Goal: Find specific page/section: Find specific page/section

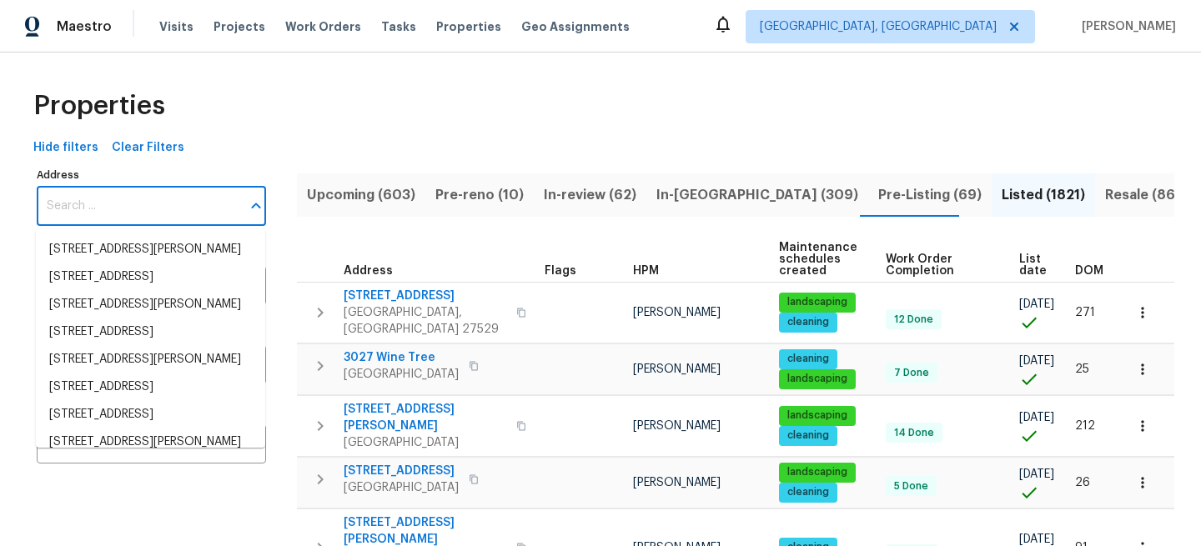
click at [173, 201] on input "Address" at bounding box center [139, 206] width 204 height 39
type input "[STREET_ADDRESS]"
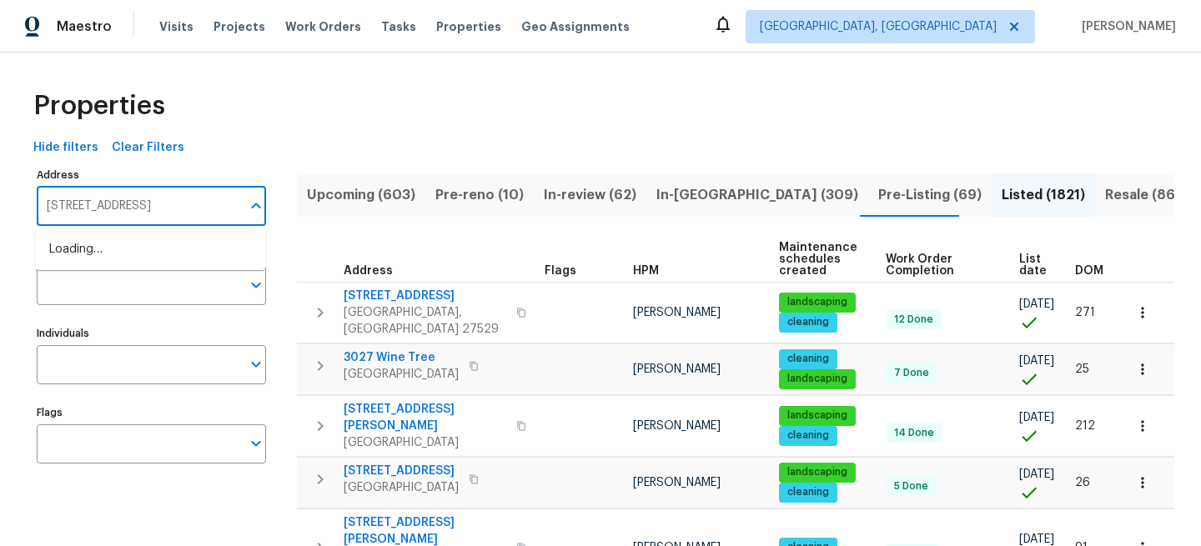
scroll to position [0, 28]
click at [186, 246] on li "5301 Oak Trail Ln Jacksonville FL 32209" at bounding box center [150, 250] width 229 height 28
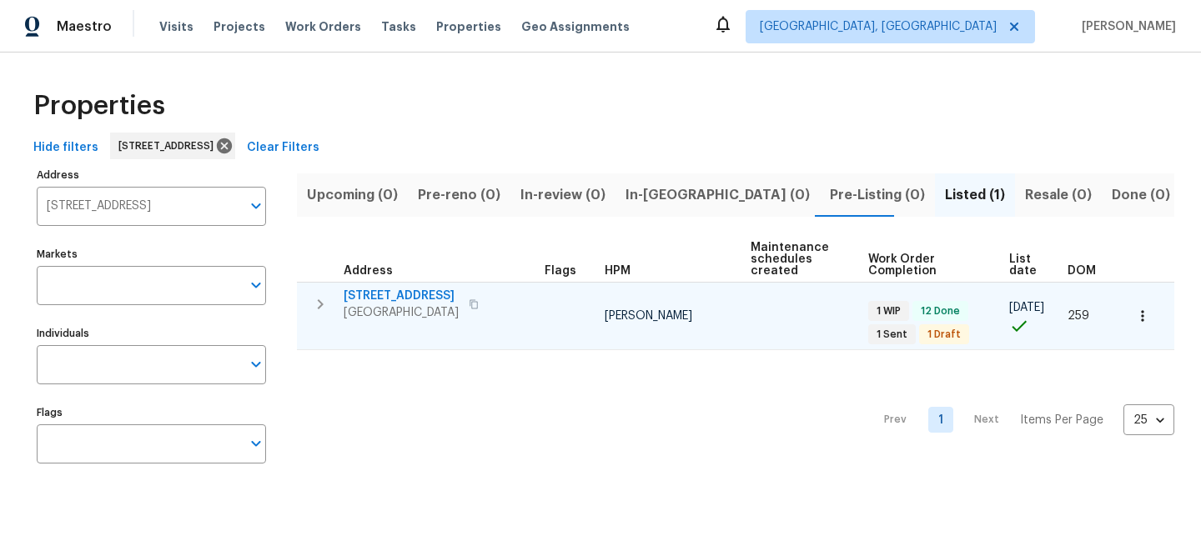
click at [411, 296] on span "5301 Oak Trail Ln" at bounding box center [401, 296] width 115 height 17
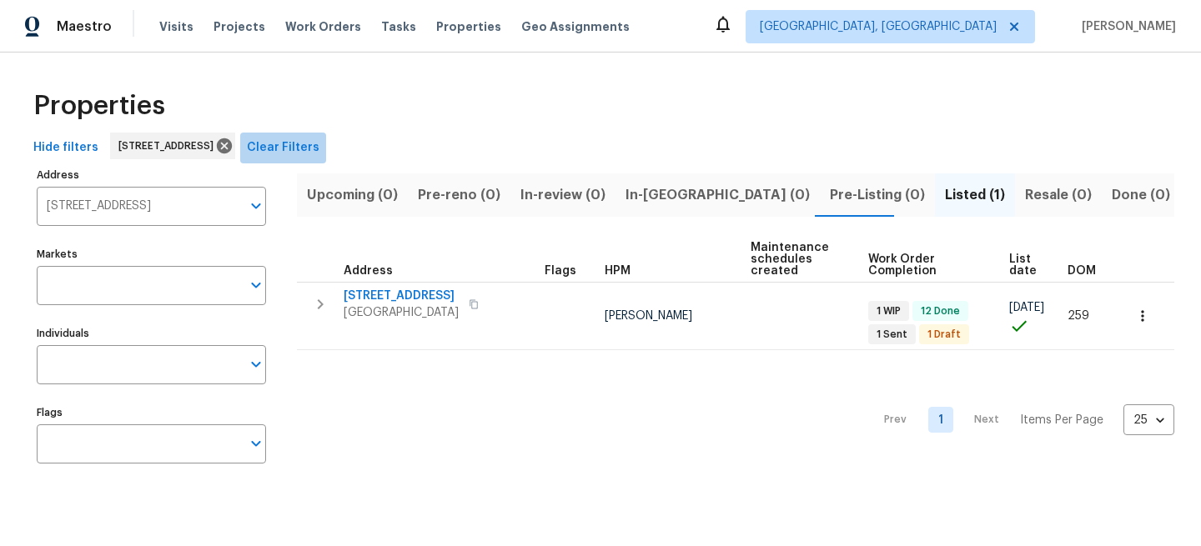
click at [320, 144] on span "Clear Filters" at bounding box center [283, 148] width 73 height 21
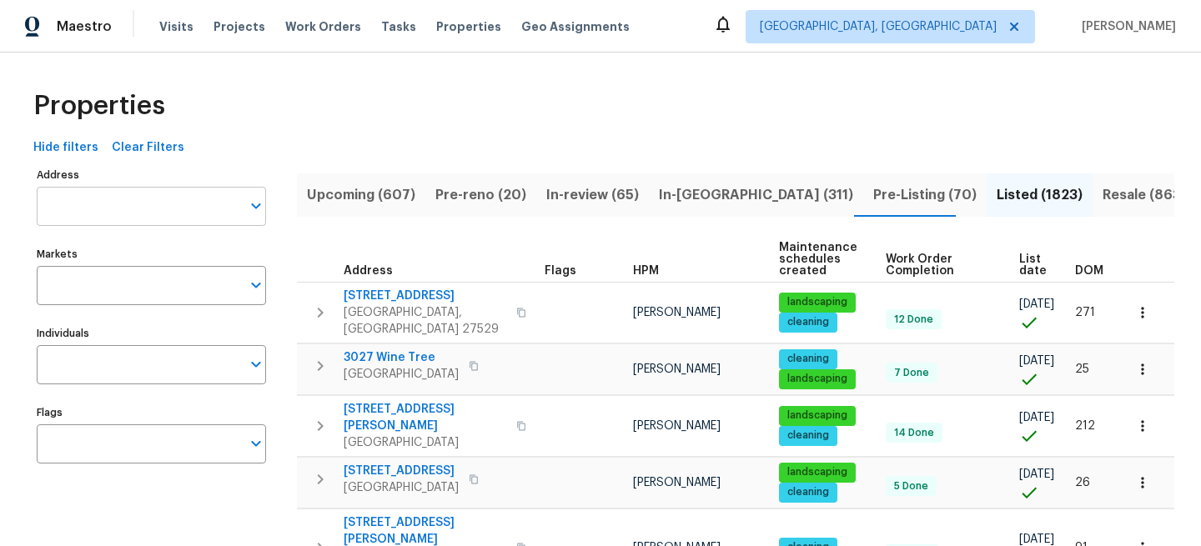
click at [163, 203] on input "Address" at bounding box center [139, 206] width 204 height 39
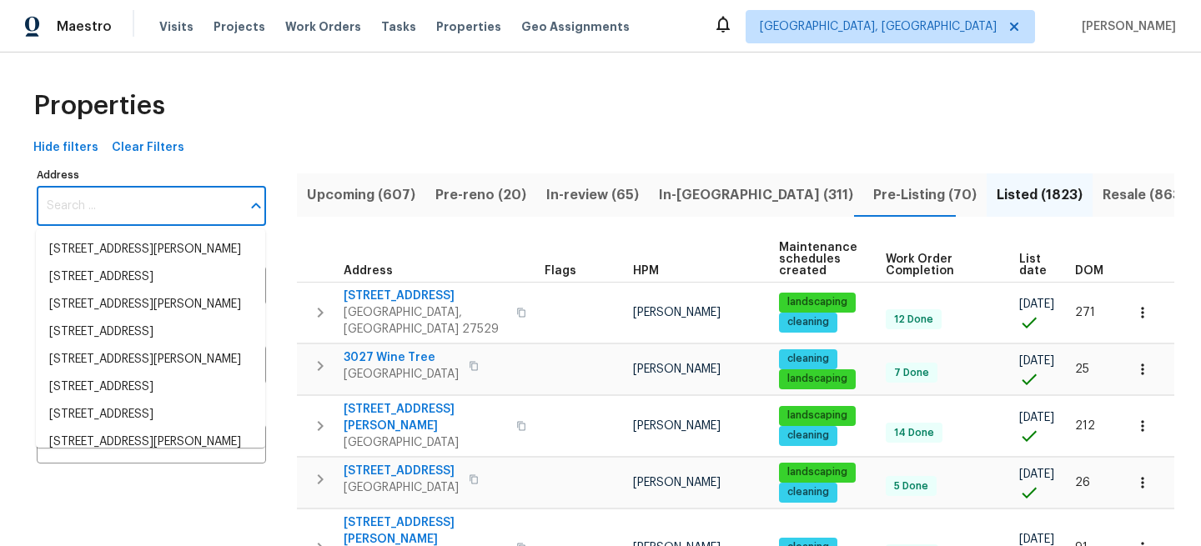
paste input "20543 Martingale Pl, Santa Clarita, CA 91350"
type input "20543 Martingale Pl, Santa Clarita, CA 91350"
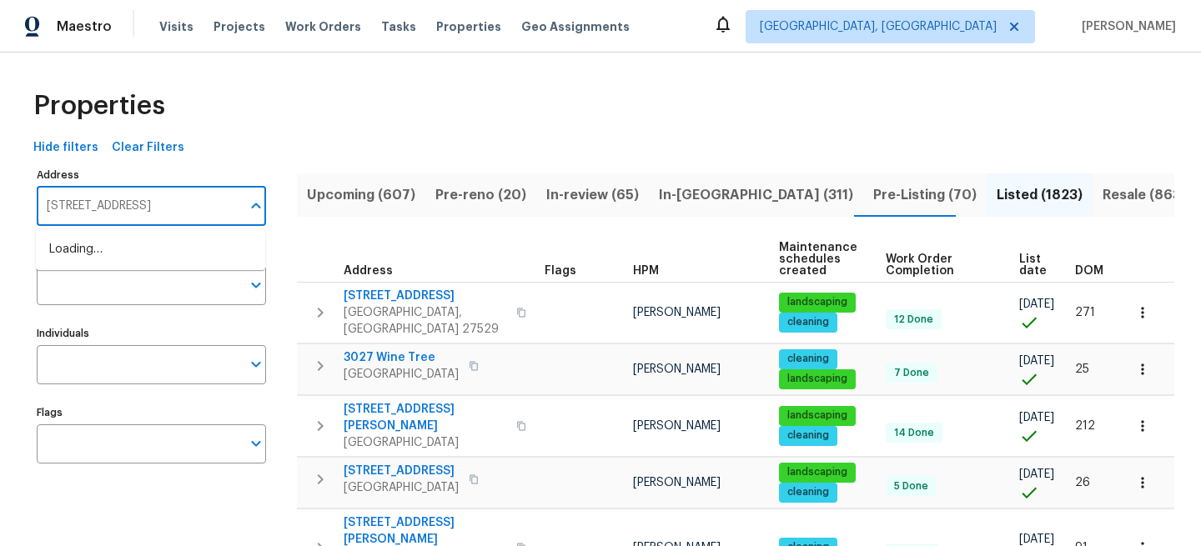
scroll to position [0, 50]
click at [199, 264] on li "20543 Martingale Pl Santa Clarita CA 91350" at bounding box center [150, 258] width 229 height 45
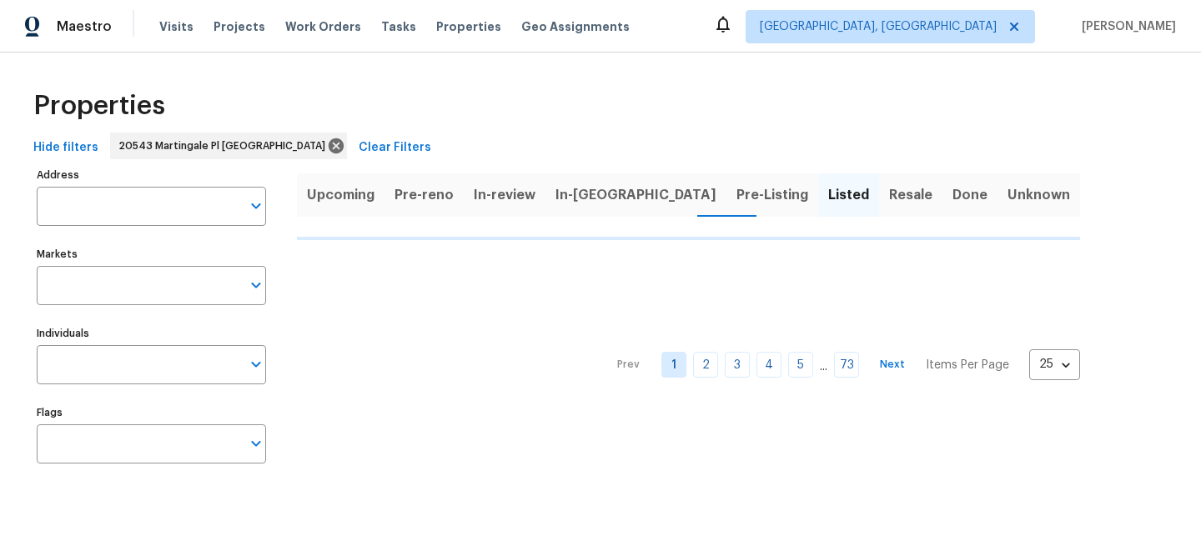
type input "20543 Martingale Pl Santa Clarita CA 91350"
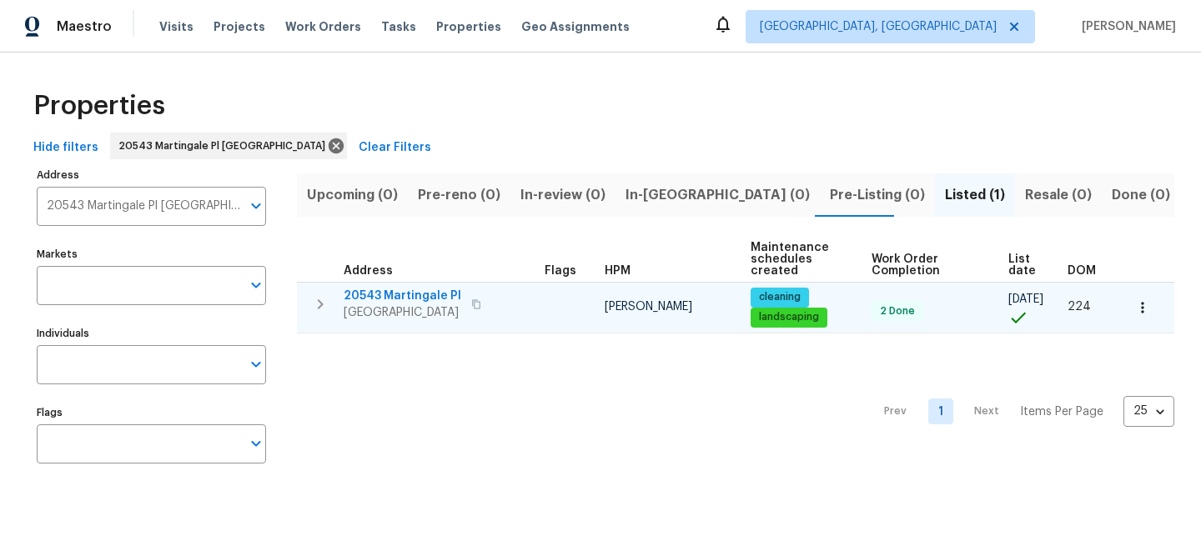
click at [427, 296] on span "20543 Martingale Pl" at bounding box center [403, 296] width 118 height 17
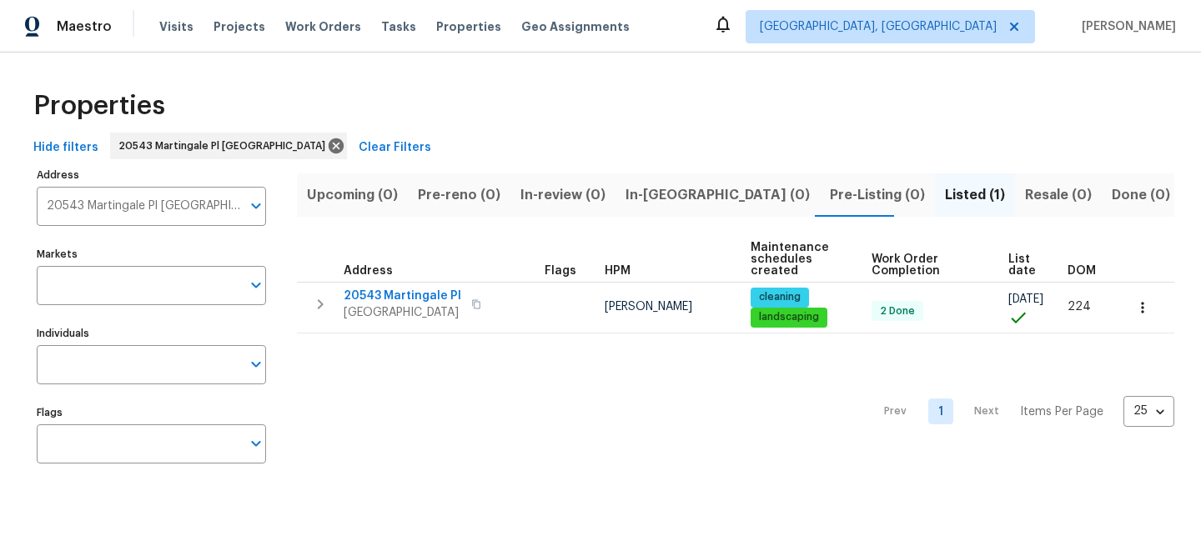
click at [415, 142] on span "Clear Filters" at bounding box center [395, 148] width 73 height 21
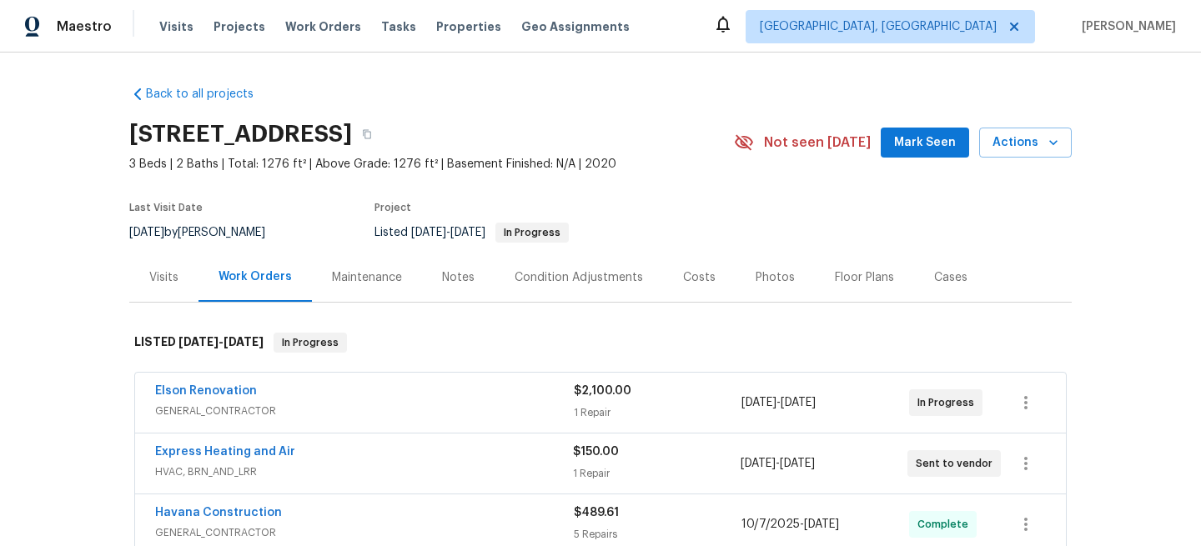
click at [374, 403] on span "GENERAL_CONTRACTOR" at bounding box center [364, 411] width 419 height 17
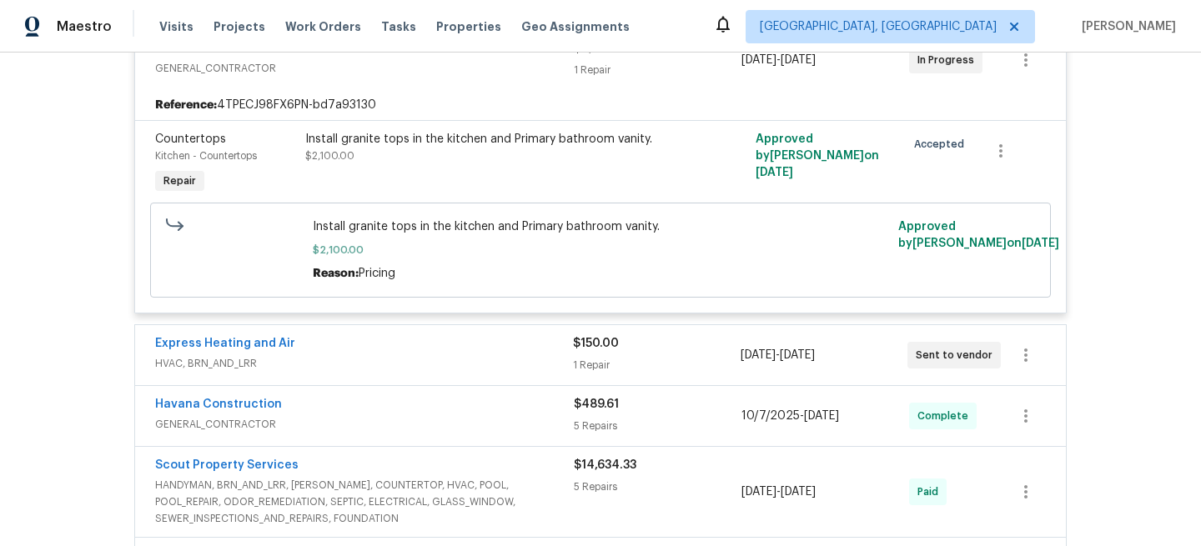
scroll to position [419, 0]
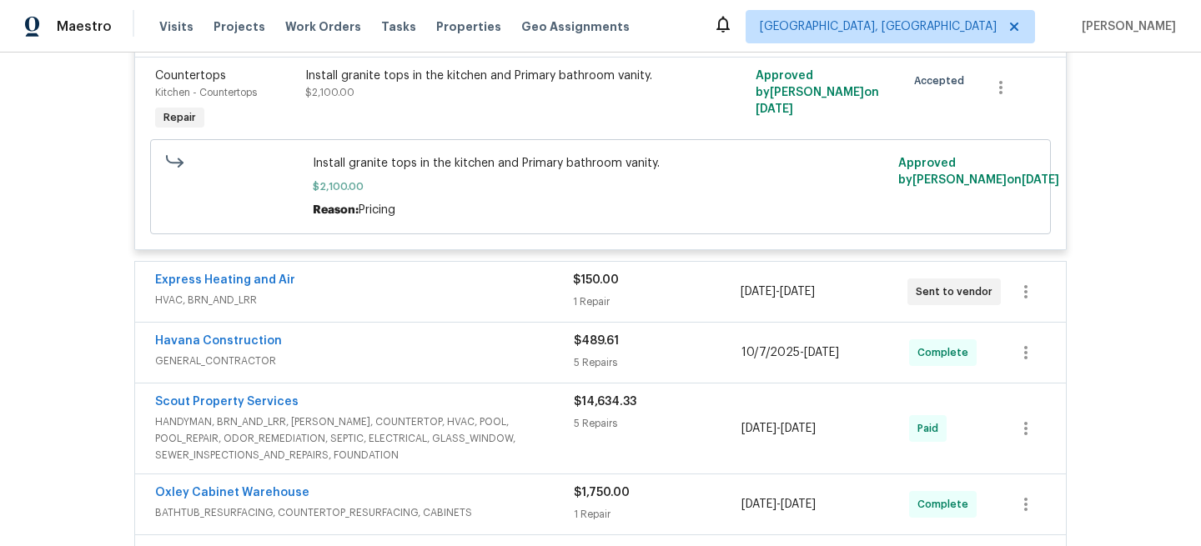
click at [456, 290] on div "Express Heating and Air" at bounding box center [364, 282] width 418 height 20
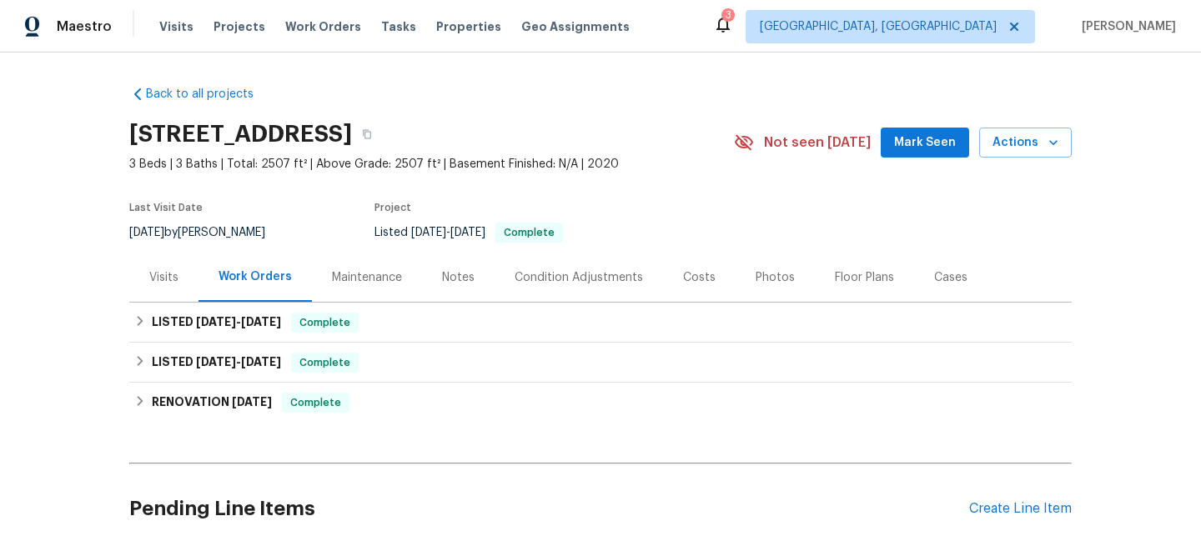
click at [178, 280] on div "Visits" at bounding box center [163, 277] width 69 height 49
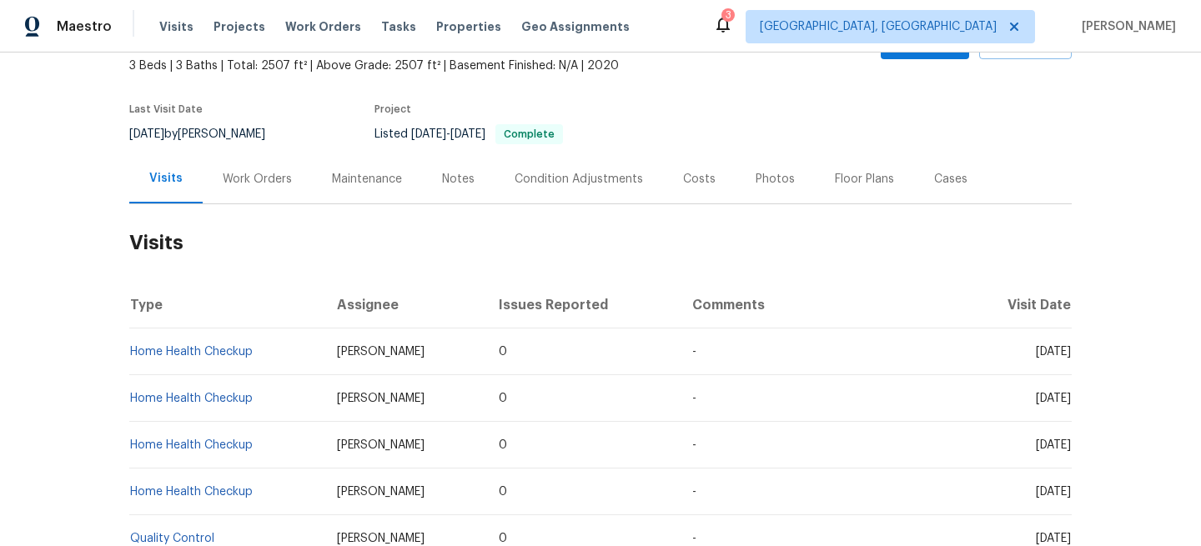
scroll to position [318, 0]
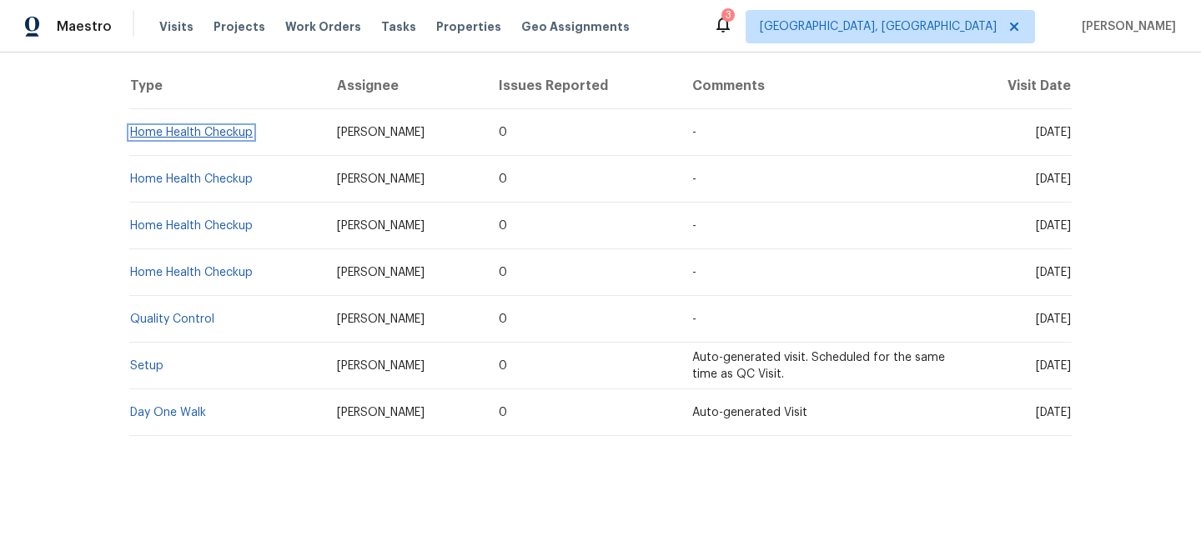
click at [228, 136] on link "Home Health Checkup" at bounding box center [191, 133] width 123 height 12
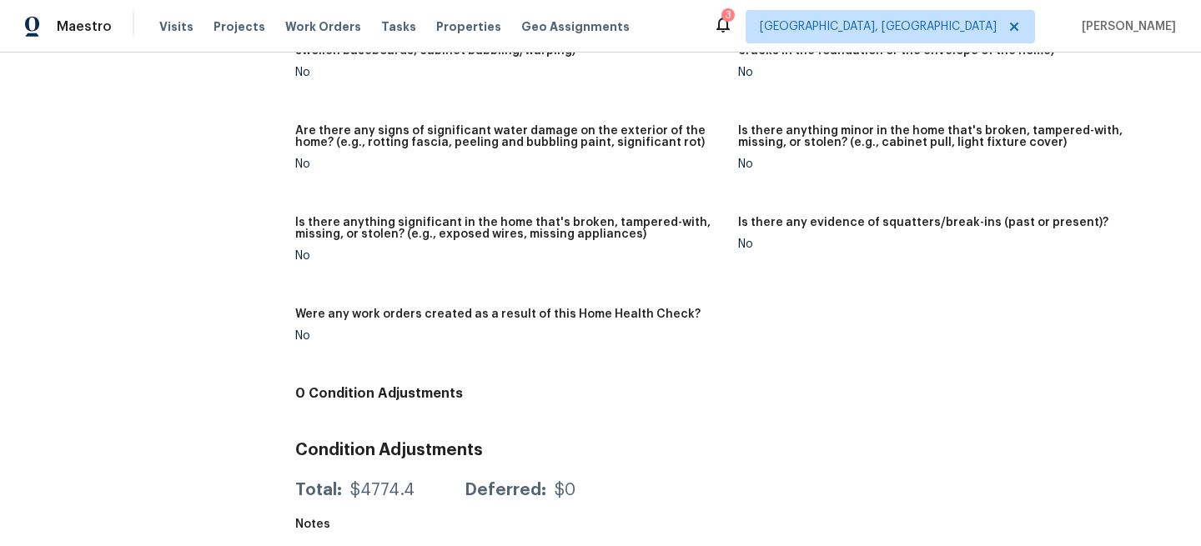
scroll to position [1174, 0]
